Goal: Task Accomplishment & Management: Manage account settings

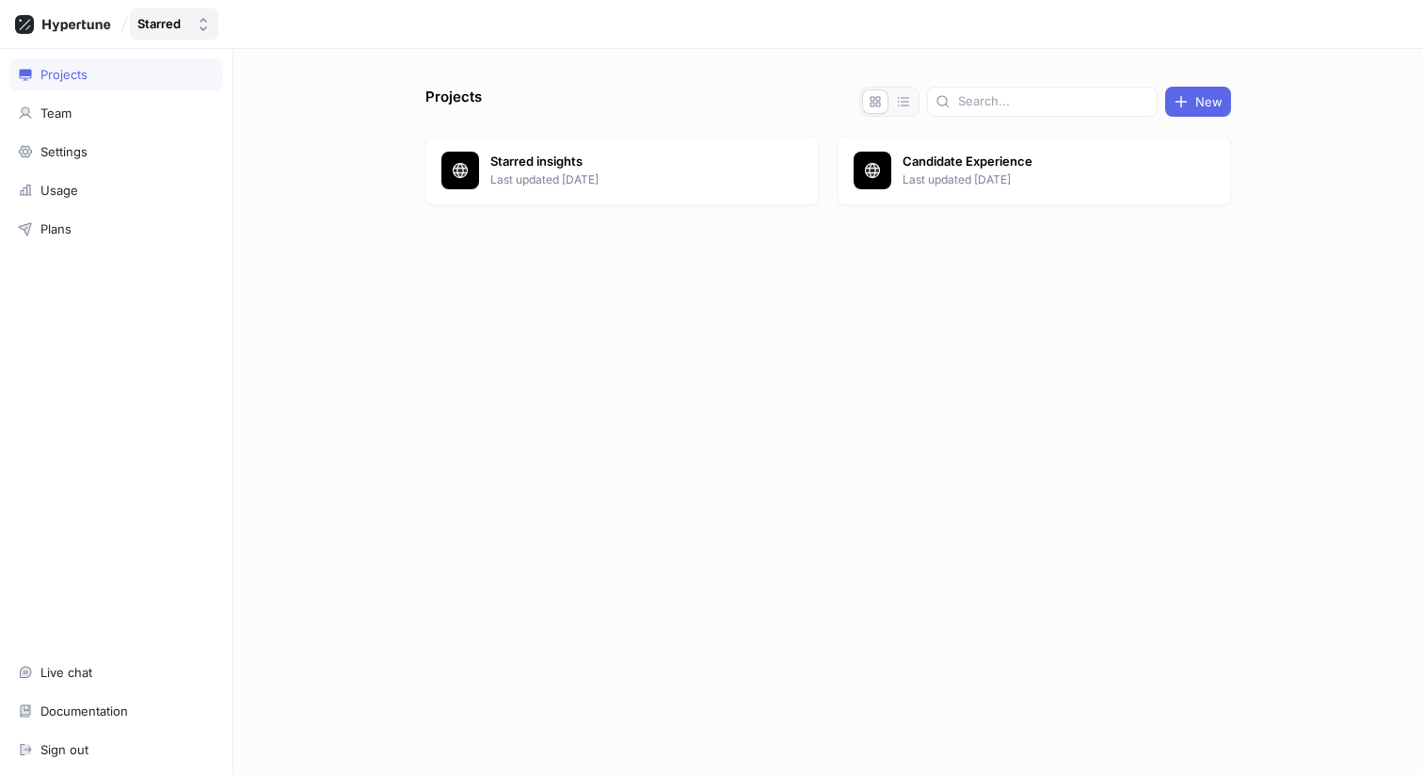
click at [168, 22] on div "Starred" at bounding box center [158, 24] width 43 height 16
click at [431, 282] on div at bounding box center [828, 250] width 806 height 75
click at [63, 73] on div "Projects" at bounding box center [63, 74] width 47 height 15
click at [66, 122] on div "Team" at bounding box center [116, 113] width 214 height 32
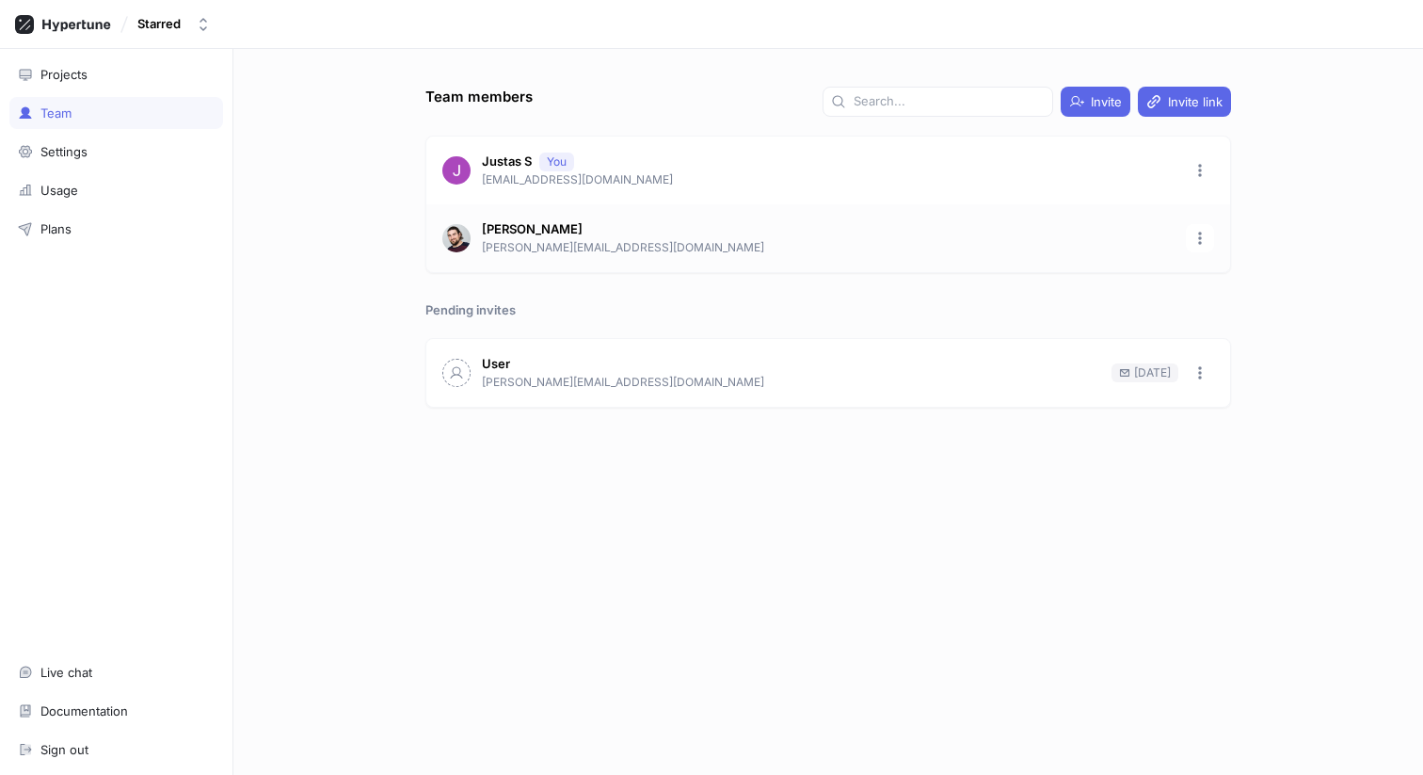
click at [522, 224] on p "[PERSON_NAME]" at bounding box center [532, 229] width 101 height 19
click at [363, 276] on div "Team members Invite Invite link Justas S You [EMAIL_ADDRESS][DOMAIN_NAME] [PERS…" at bounding box center [828, 412] width 1190 height 726
click at [1201, 377] on icon "button" at bounding box center [1200, 372] width 4 height 13
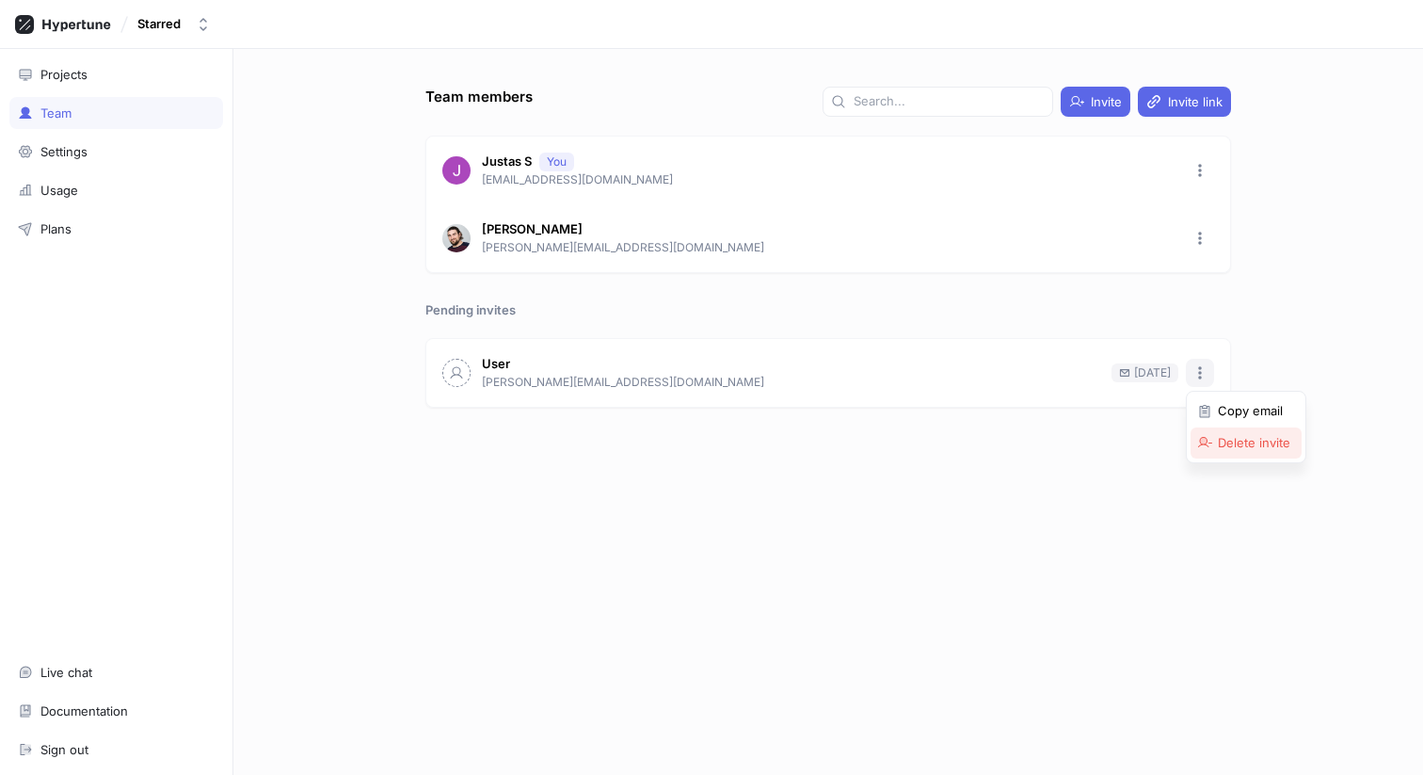
click at [1234, 451] on p "Delete invite" at bounding box center [1254, 443] width 72 height 19
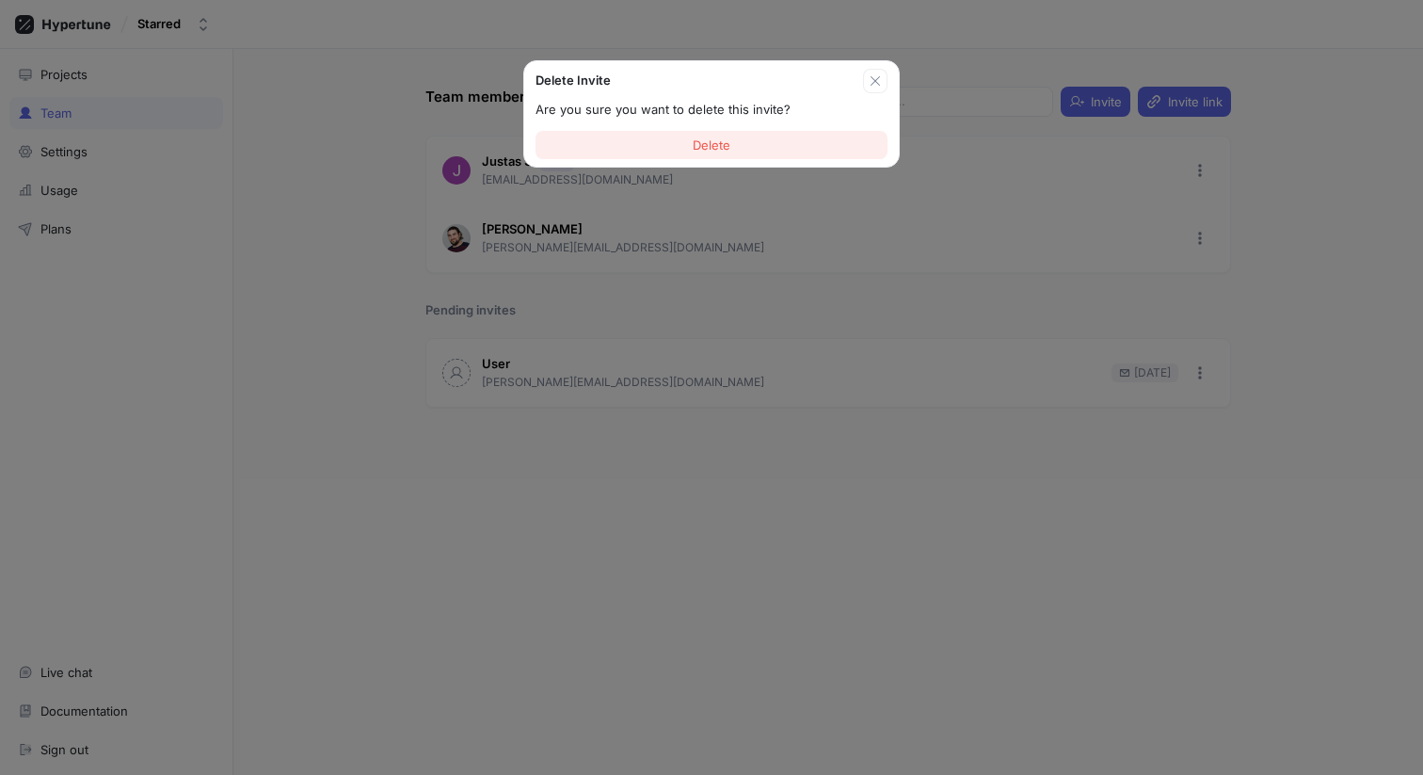
click at [716, 135] on button "Delete" at bounding box center [712, 145] width 352 height 28
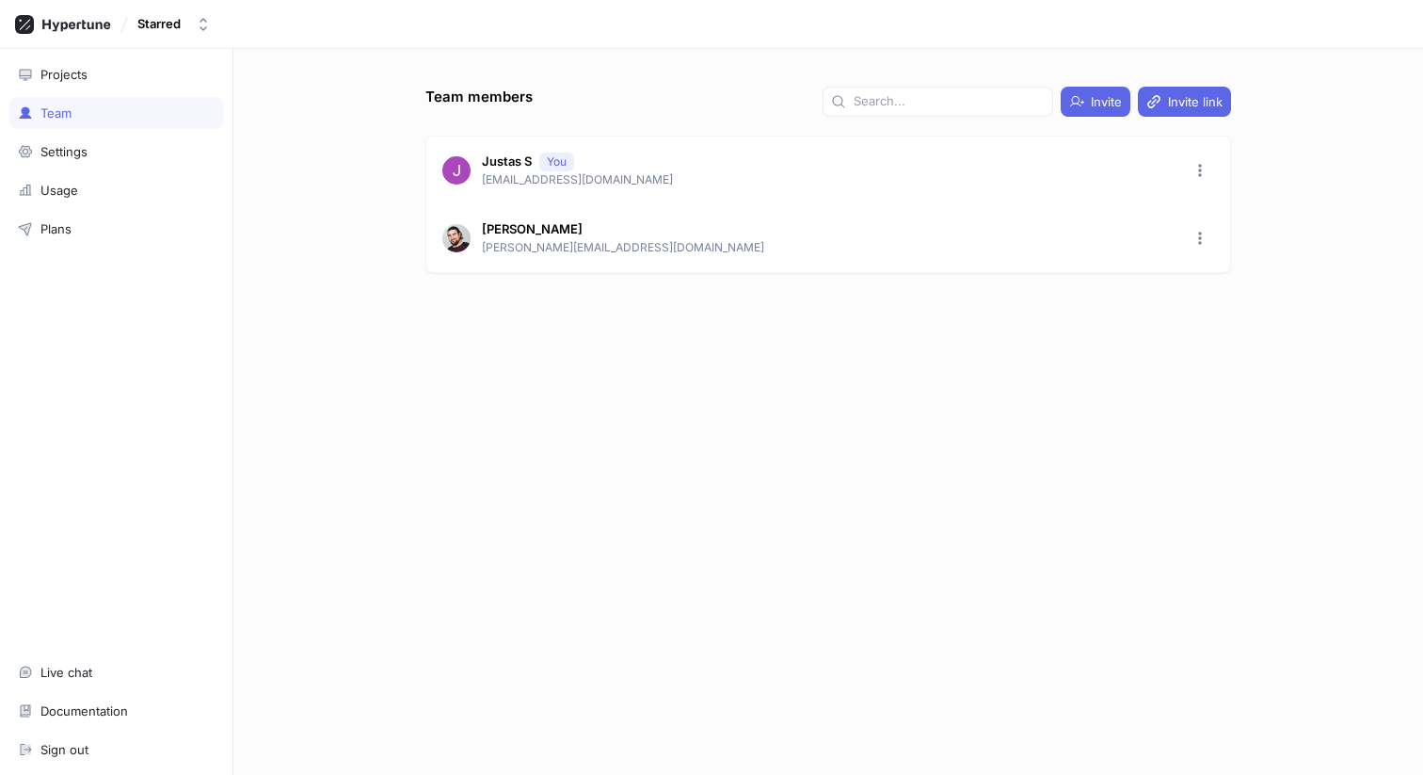
click at [462, 506] on div "Team members Invite Invite link Justas S You [EMAIL_ADDRESS][DOMAIN_NAME] [PERS…" at bounding box center [828, 431] width 821 height 688
